Goal: Task Accomplishment & Management: Manage account settings

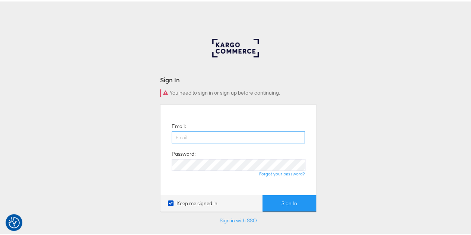
click at [233, 132] on input "email" at bounding box center [237, 136] width 133 height 12
click at [262, 193] on button "Sign In" at bounding box center [289, 201] width 54 height 17
type input "raylene.vickery1@mindshareworld.com"
click at [218, 137] on input "email" at bounding box center [237, 136] width 133 height 12
type input "raylene.vickery1@mindshareworld.com"
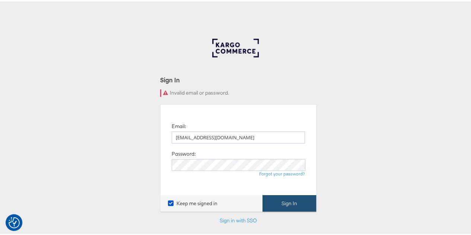
click at [275, 203] on button "Sign In" at bounding box center [289, 201] width 54 height 17
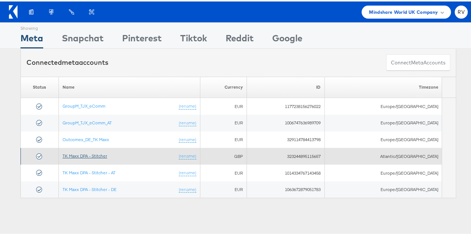
click at [75, 155] on link "TK Maxx DPA - Stitcher" at bounding box center [84, 154] width 45 height 6
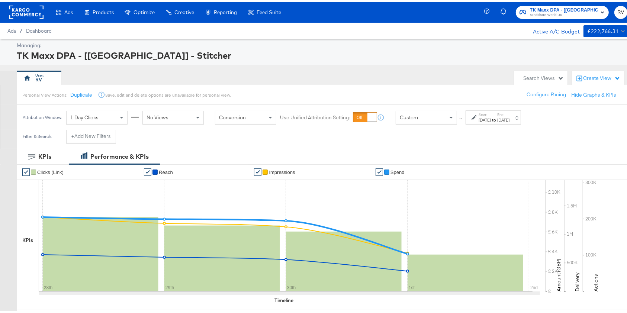
click at [485, 116] on div "[DATE]" at bounding box center [485, 118] width 12 height 6
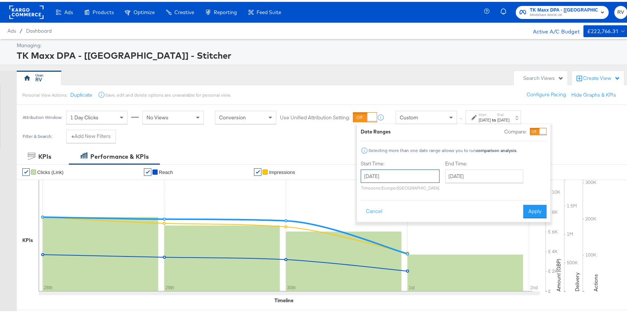
click at [411, 180] on input "[DATE]" at bounding box center [400, 174] width 79 height 13
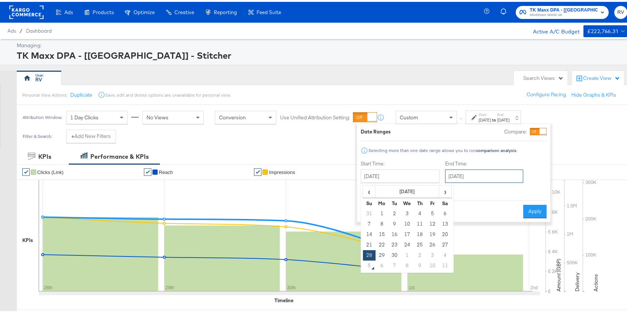
click at [470, 178] on input "[DATE]" at bounding box center [484, 174] width 78 height 13
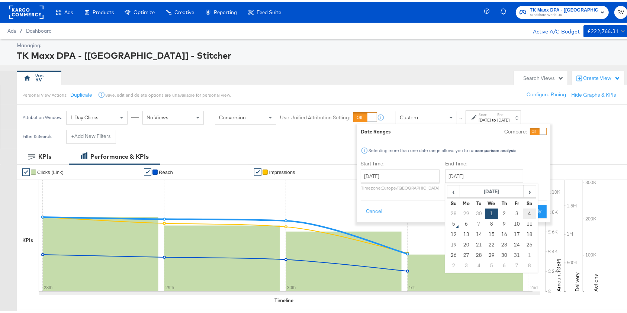
click at [528, 214] on td "4" at bounding box center [529, 212] width 13 height 10
type input "[DATE]"
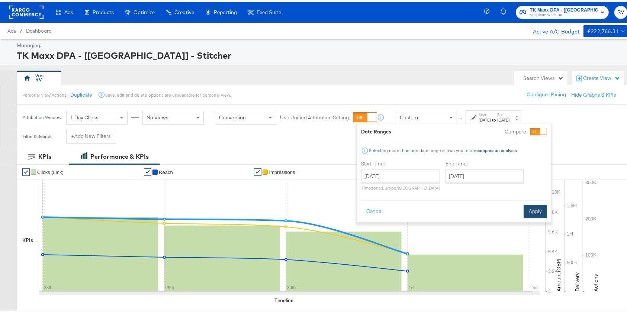
click at [528, 212] on button "Apply" at bounding box center [535, 209] width 23 height 13
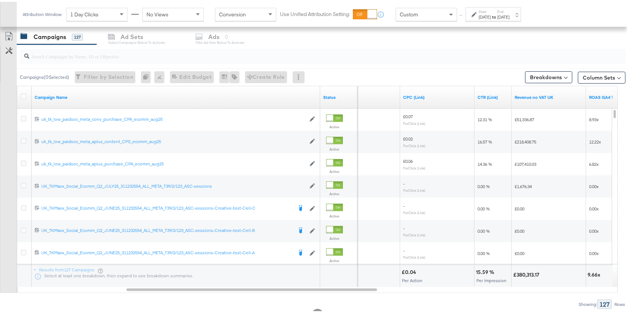
scroll to position [275, 0]
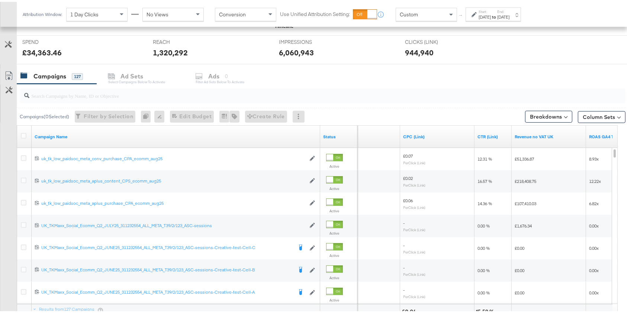
click at [138, 76] on div "Campaigns 127 Ad Sets Select Campaigns below to activate Ads 0 Filter Ad Sets b…" at bounding box center [326, 75] width 618 height 16
click at [130, 72] on div "Campaigns 127 Ad Sets Select Campaigns below to activate Ads 0 Filter Ad Sets b…" at bounding box center [326, 75] width 618 height 16
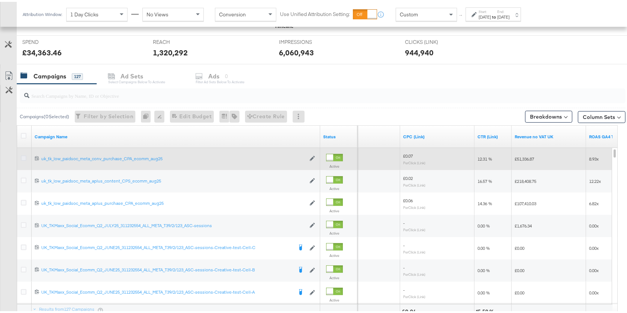
click at [22, 156] on icon at bounding box center [24, 157] width 6 height 6
click at [0, 0] on input "checkbox" at bounding box center [0, 0] width 0 height 0
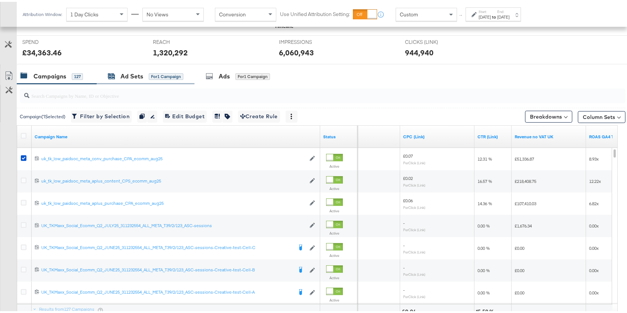
click at [134, 76] on div "Ad Sets" at bounding box center [132, 74] width 23 height 9
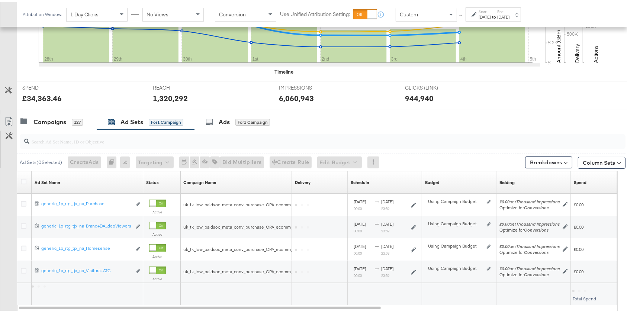
scroll to position [273, 0]
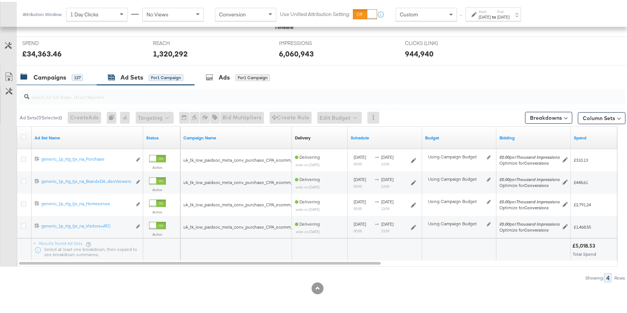
click at [51, 73] on div "Campaigns" at bounding box center [49, 75] width 33 height 9
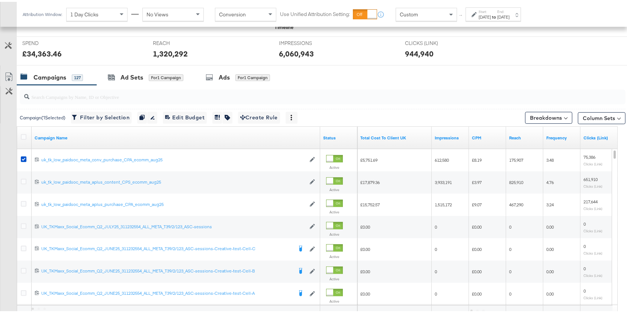
scroll to position [275, 0]
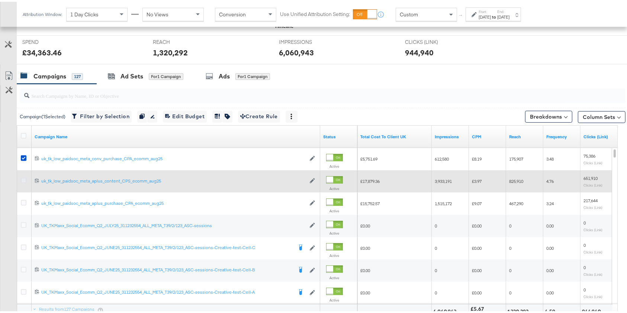
click at [23, 179] on icon at bounding box center [24, 179] width 6 height 6
click at [0, 0] on input "checkbox" at bounding box center [0, 0] width 0 height 0
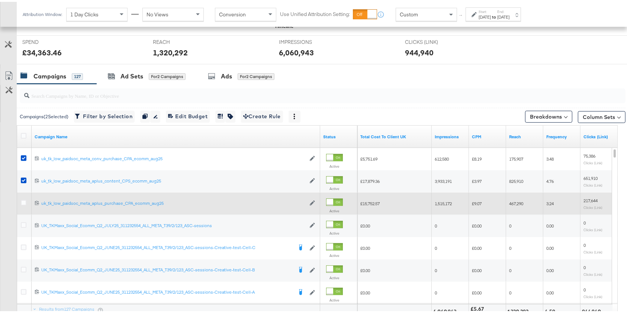
click at [27, 203] on div at bounding box center [25, 201] width 8 height 7
click at [23, 202] on icon at bounding box center [24, 201] width 6 height 6
click at [0, 0] on input "checkbox" at bounding box center [0, 0] width 0 height 0
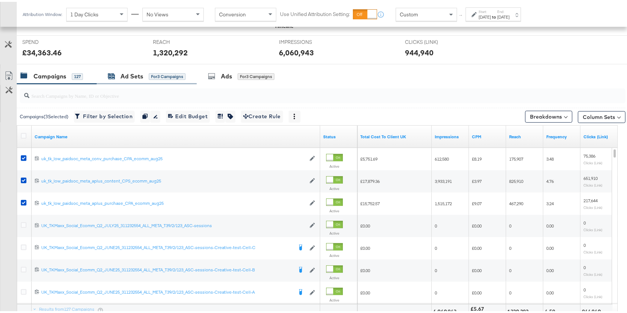
click at [134, 74] on div "Ad Sets" at bounding box center [132, 74] width 23 height 9
